Goal: Check status: Check status

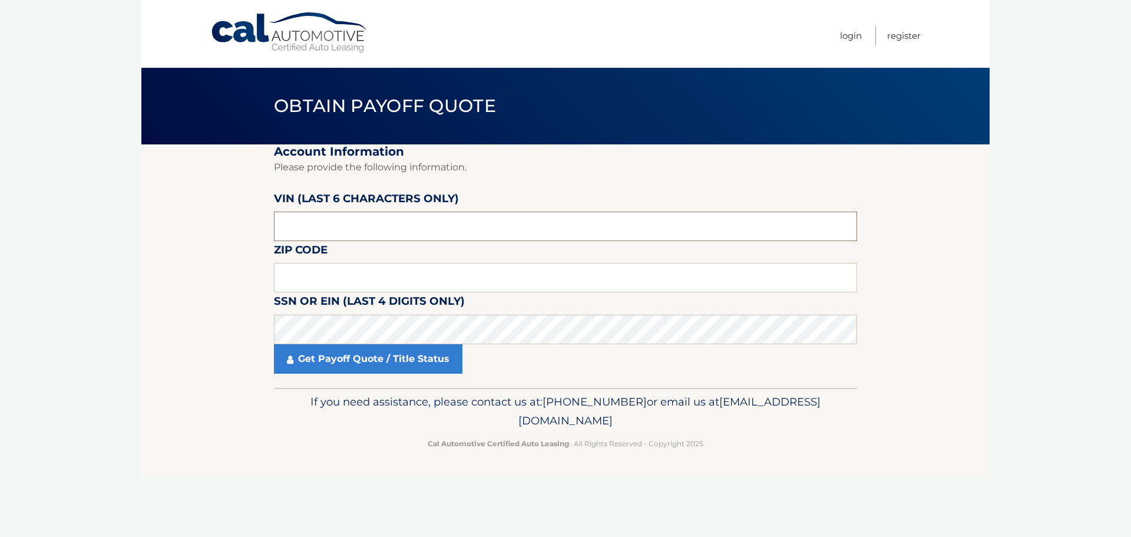
click at [313, 227] on input "text" at bounding box center [565, 226] width 583 height 29
paste input "670351"
type input "670351"
click at [381, 264] on input "text" at bounding box center [565, 277] width 583 height 29
paste input "11769"
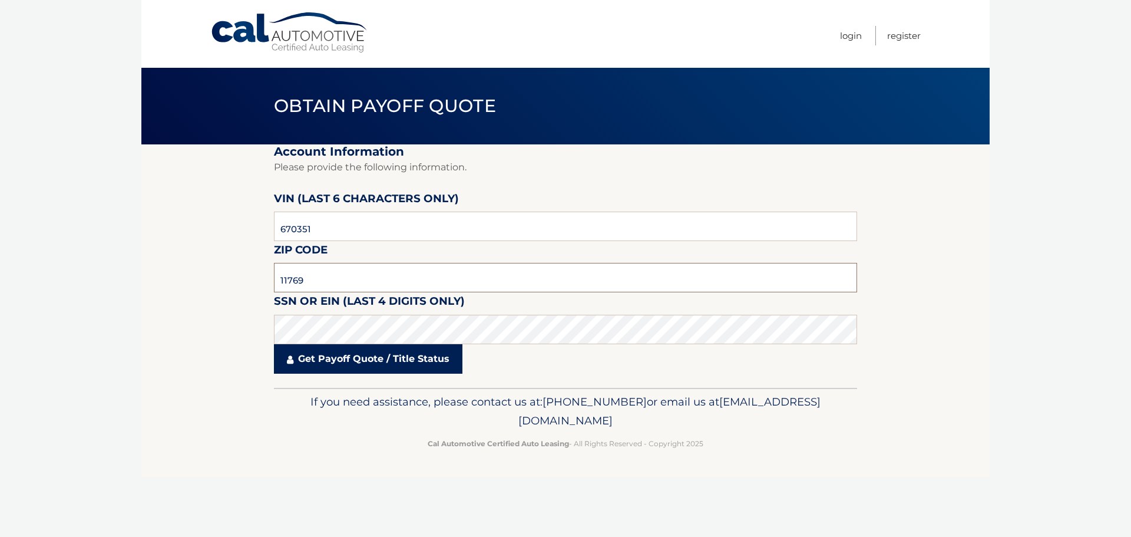
type input "11769"
click at [405, 361] on link "Get Payoff Quote / Title Status" at bounding box center [368, 358] width 189 height 29
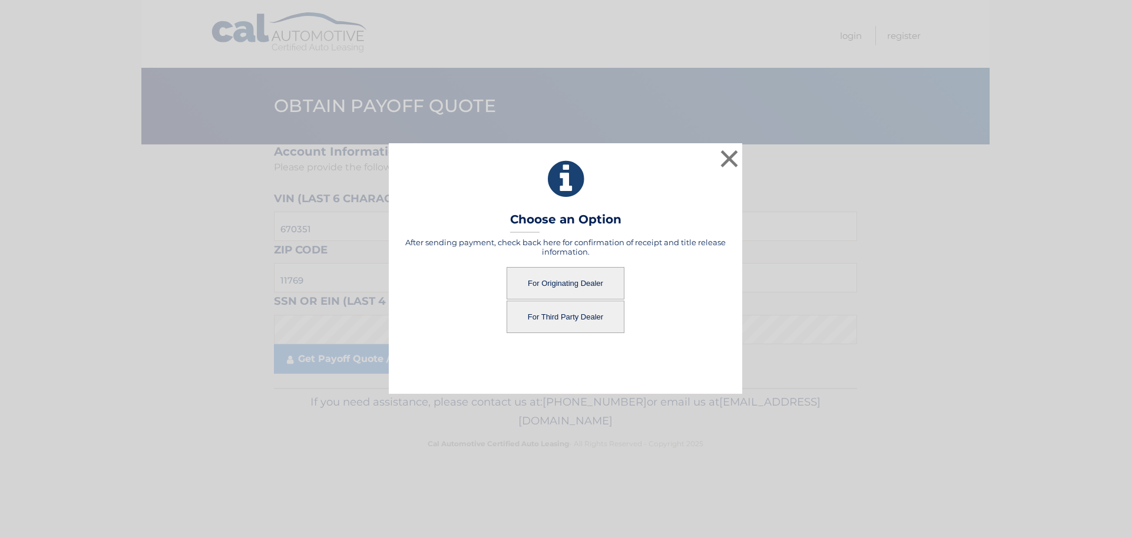
click at [562, 285] on button "For Originating Dealer" at bounding box center [566, 283] width 118 height 32
click at [563, 280] on button "For Originating Dealer" at bounding box center [566, 283] width 118 height 32
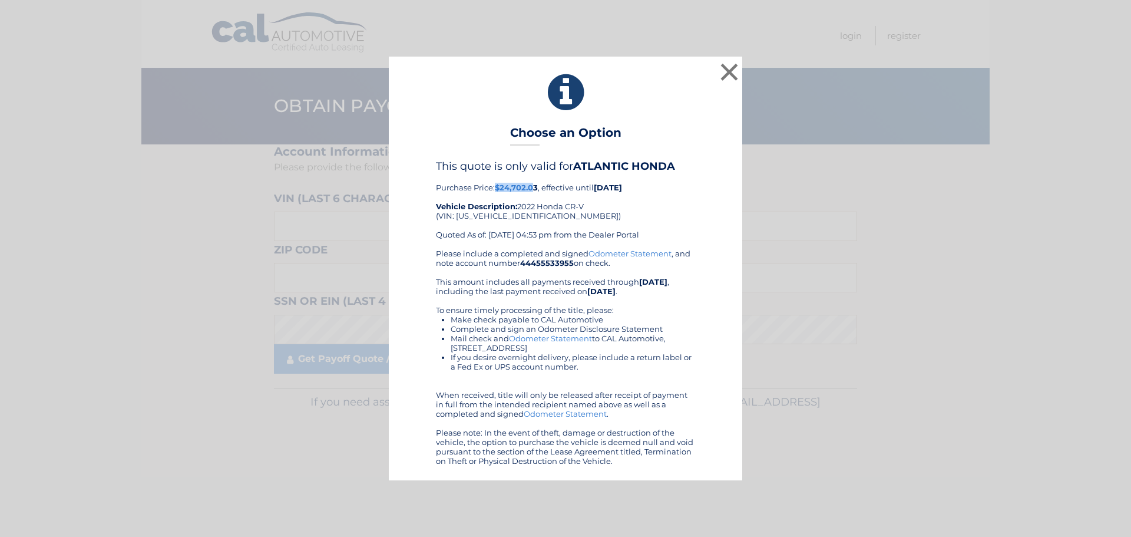
drag, startPoint x: 497, startPoint y: 186, endPoint x: 536, endPoint y: 187, distance: 38.9
click at [536, 187] on b "$24,702.03" at bounding box center [516, 187] width 43 height 9
click at [540, 187] on div "This quote is only valid for ATLANTIC HONDA Purchase Price: $24,702.03 , effect…" at bounding box center [565, 204] width 259 height 88
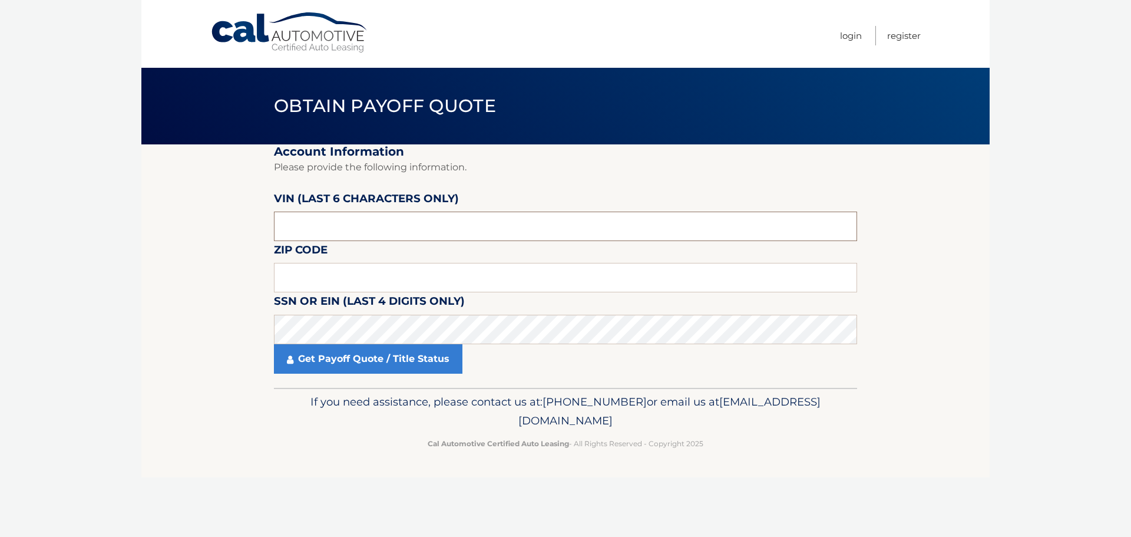
click at [334, 218] on input "text" at bounding box center [565, 226] width 583 height 29
